Goal: Check status: Check status

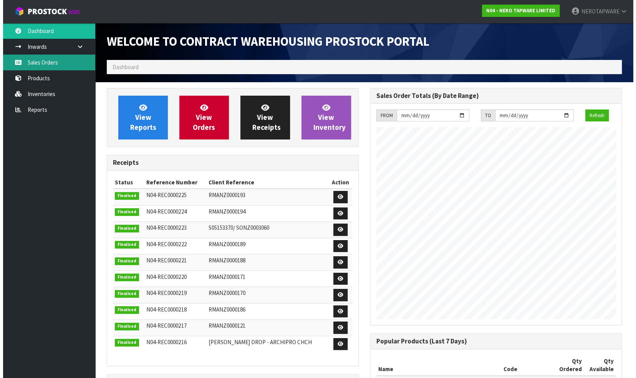
scroll to position [498, 263]
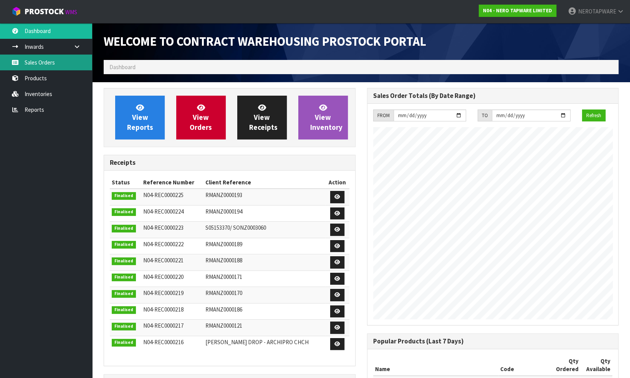
click at [44, 62] on link "Sales Orders" at bounding box center [46, 63] width 92 height 16
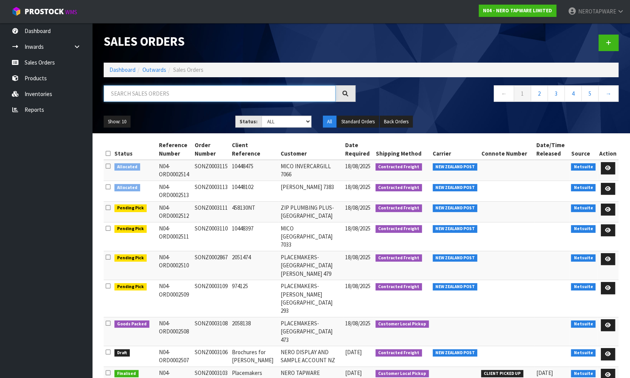
click at [137, 94] on input "text" at bounding box center [220, 93] width 232 height 17
paste input "SONZ0003076"
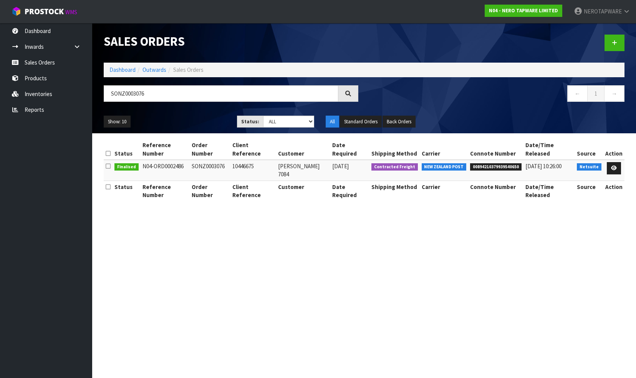
click at [418, 243] on section "Sales Orders Dashboard Outwards Sales Orders SONZ0003076 ← 1 → Show: 10 5 10 25…" at bounding box center [318, 189] width 636 height 378
click at [483, 164] on span "00894210379939540650" at bounding box center [495, 167] width 51 height 8
copy span "00894210379939540650"
click at [164, 94] on input "SONZ0003076" at bounding box center [221, 93] width 235 height 17
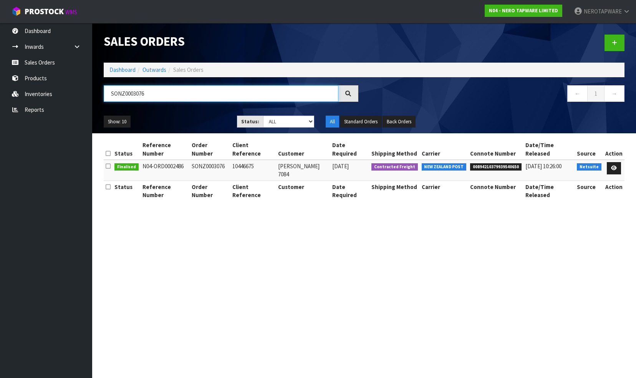
click at [164, 94] on input "SONZ0003076" at bounding box center [221, 93] width 235 height 17
paste input "6"
click at [495, 163] on span "00894210379939230063" at bounding box center [495, 167] width 51 height 8
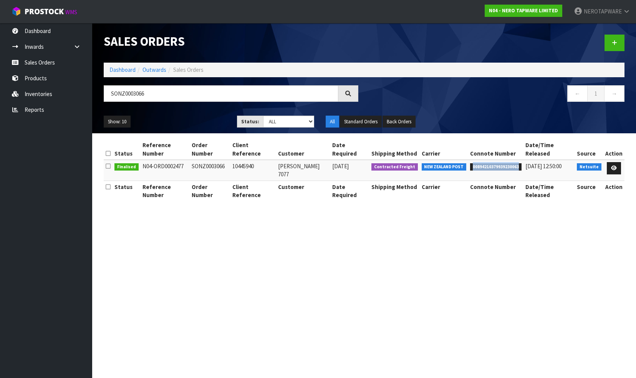
click at [495, 163] on span "00894210379939230063" at bounding box center [495, 167] width 51 height 8
copy span "00894210379939230063"
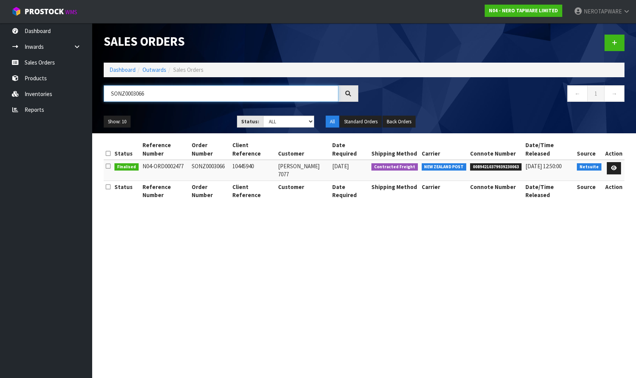
click at [164, 95] on input "SONZ0003066" at bounding box center [221, 93] width 235 height 17
paste input "10447190"
click at [143, 93] on input "10447190" at bounding box center [221, 93] width 235 height 17
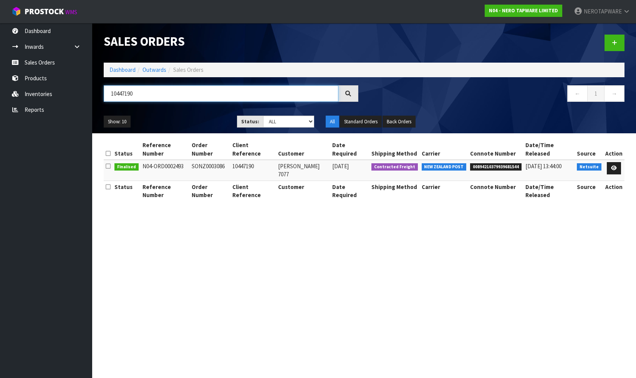
click at [143, 91] on input "10447190" at bounding box center [221, 93] width 235 height 17
drag, startPoint x: 138, startPoint y: 94, endPoint x: 94, endPoint y: 91, distance: 44.6
click at [94, 91] on header "Sales Orders Dashboard Outwards Sales Orders 10447190 ← 1 → Show: 10 5 10 25 50…" at bounding box center [364, 78] width 544 height 110
paste input "SONZ0003086"
type input "SONZ0003086"
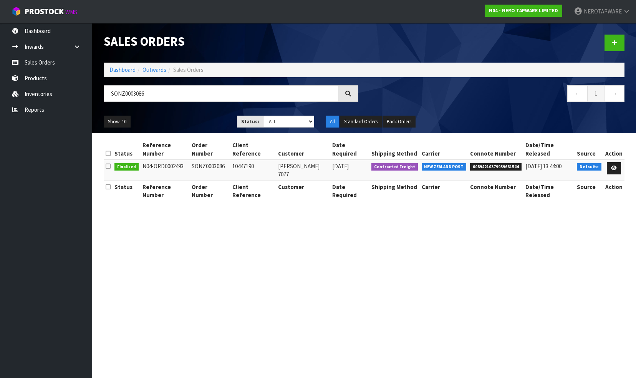
click at [492, 163] on span "00894210379939681544" at bounding box center [495, 167] width 51 height 8
copy span "00894210379939681544"
